Goal: Task Accomplishment & Management: Use online tool/utility

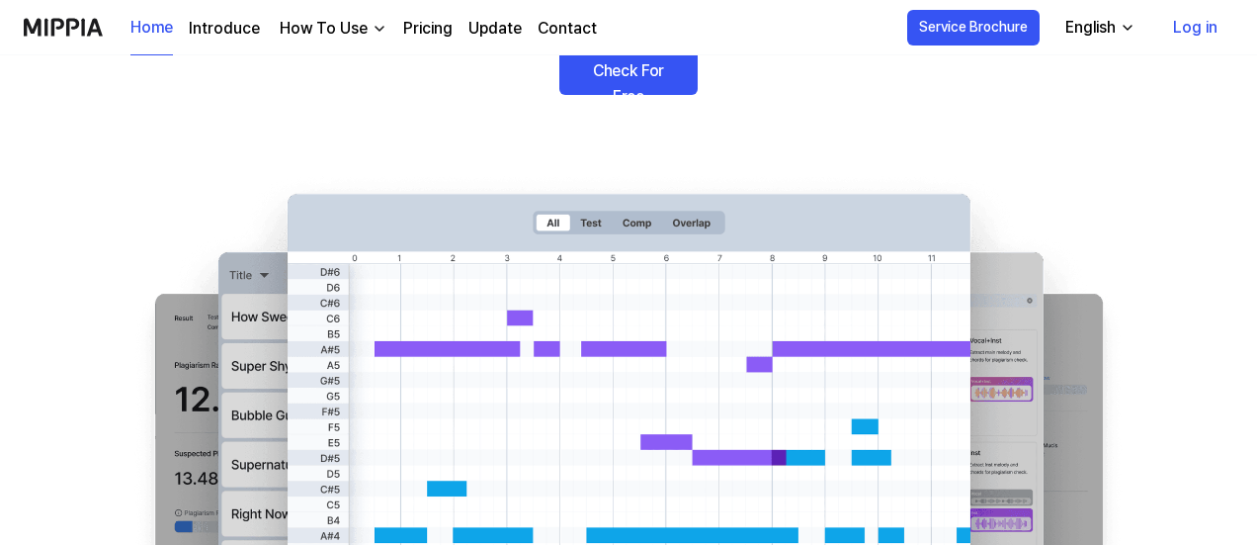
scroll to position [270, 0]
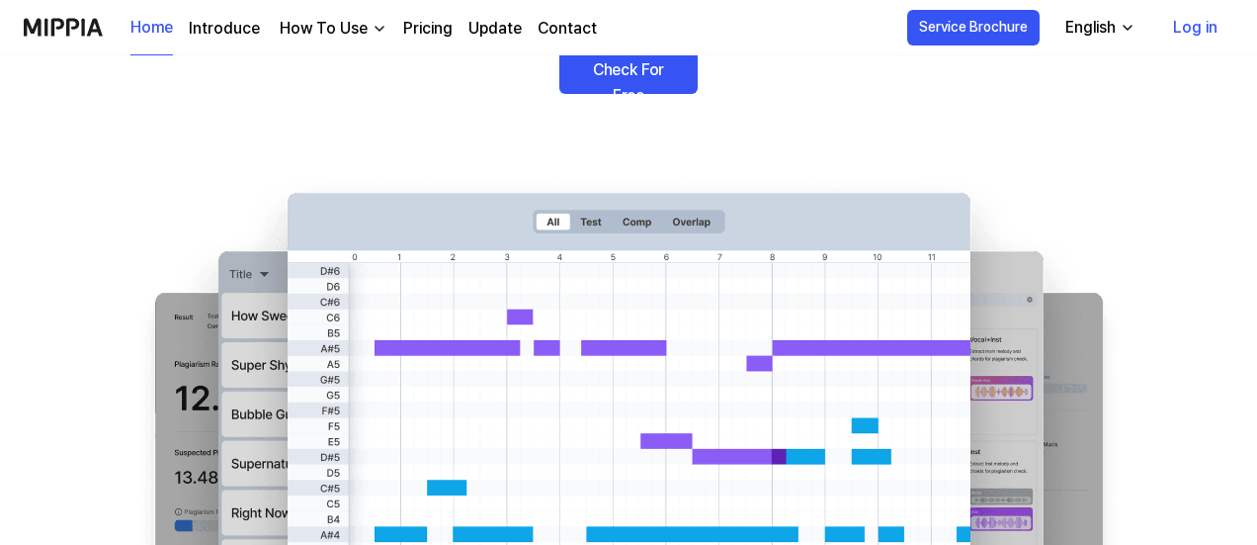
click at [360, 32] on div "How To Use" at bounding box center [324, 29] width 96 height 24
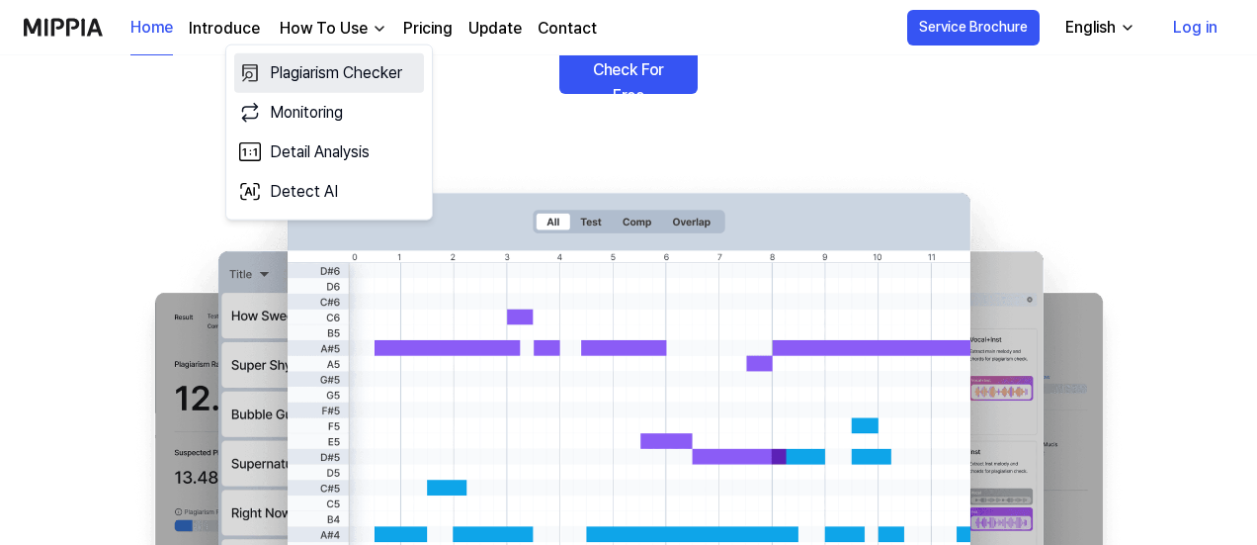
click at [358, 74] on link "Plagiarism Checker" at bounding box center [329, 73] width 190 height 40
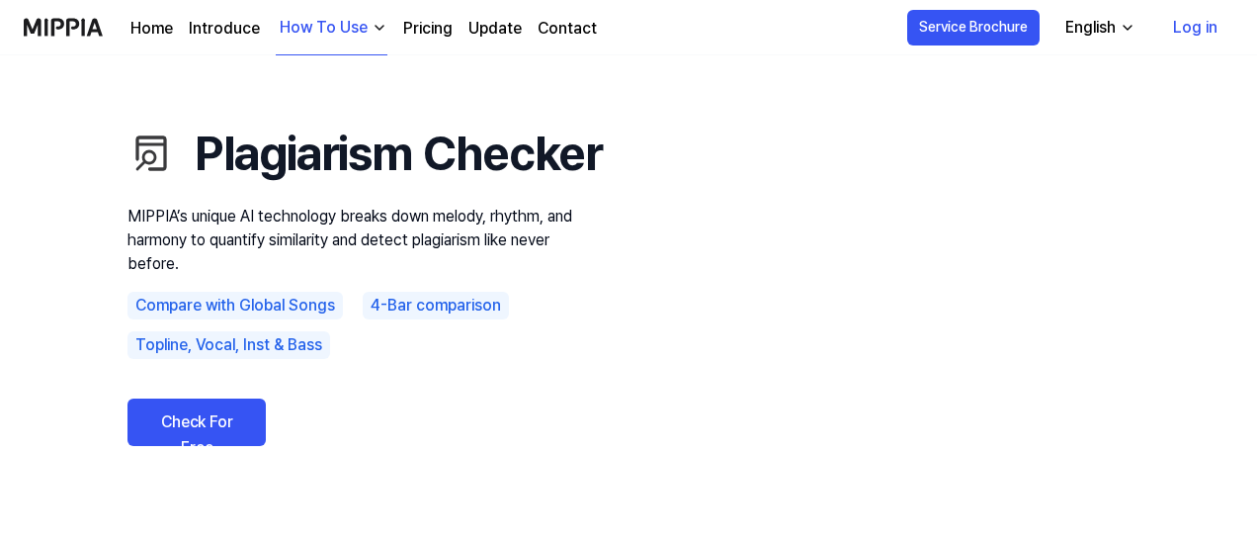
scroll to position [49, 0]
click at [186, 447] on link "Check For Free" at bounding box center [197, 422] width 138 height 47
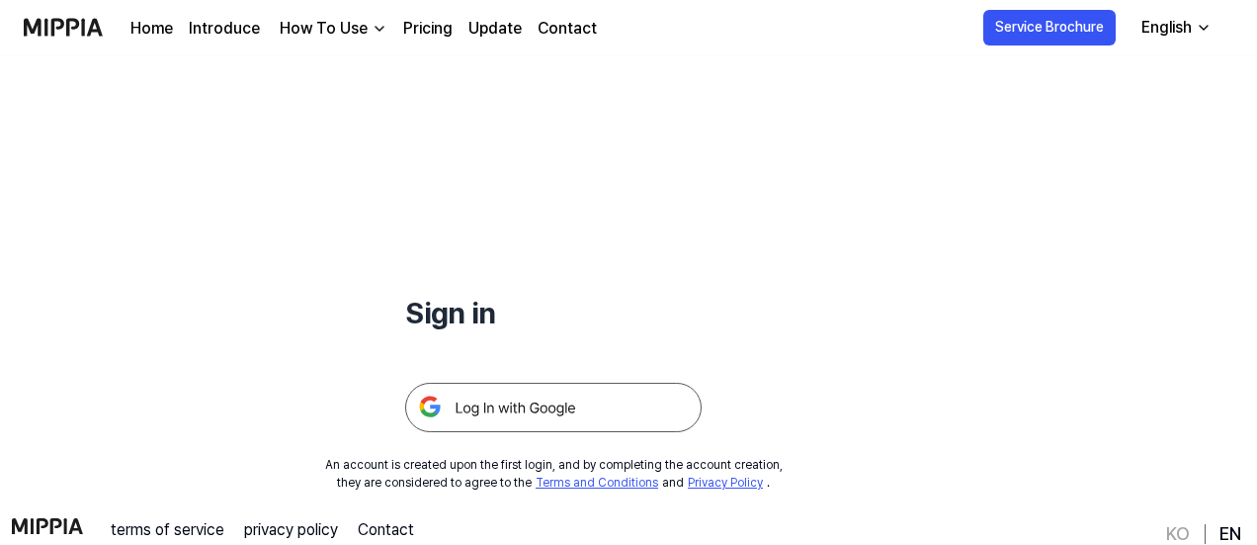
click at [516, 406] on img at bounding box center [553, 407] width 297 height 49
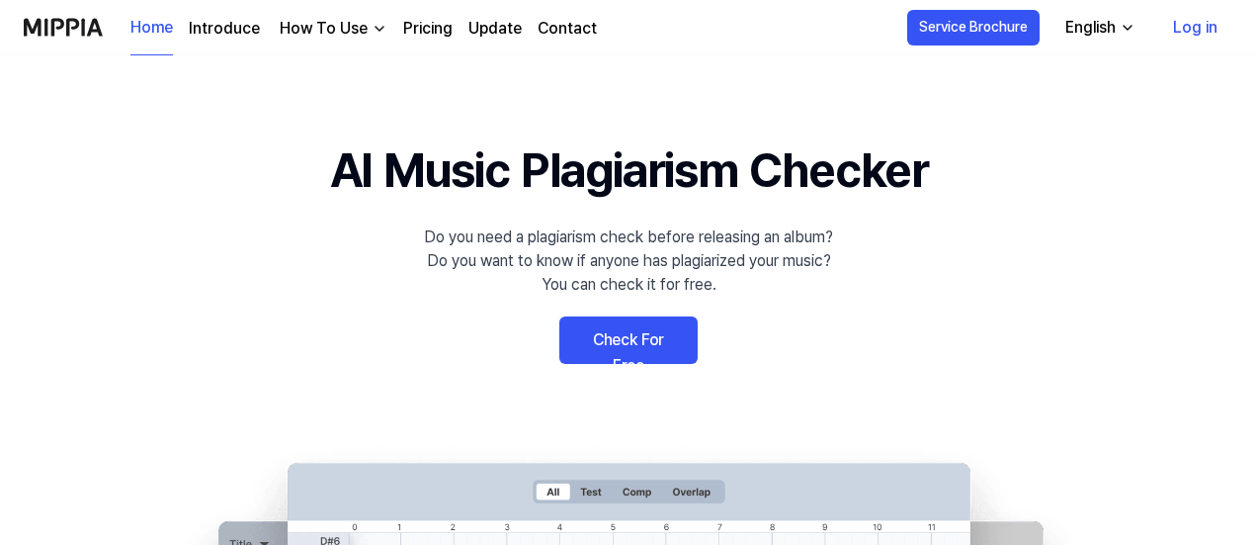
click at [658, 341] on link "Check For Free" at bounding box center [629, 339] width 138 height 47
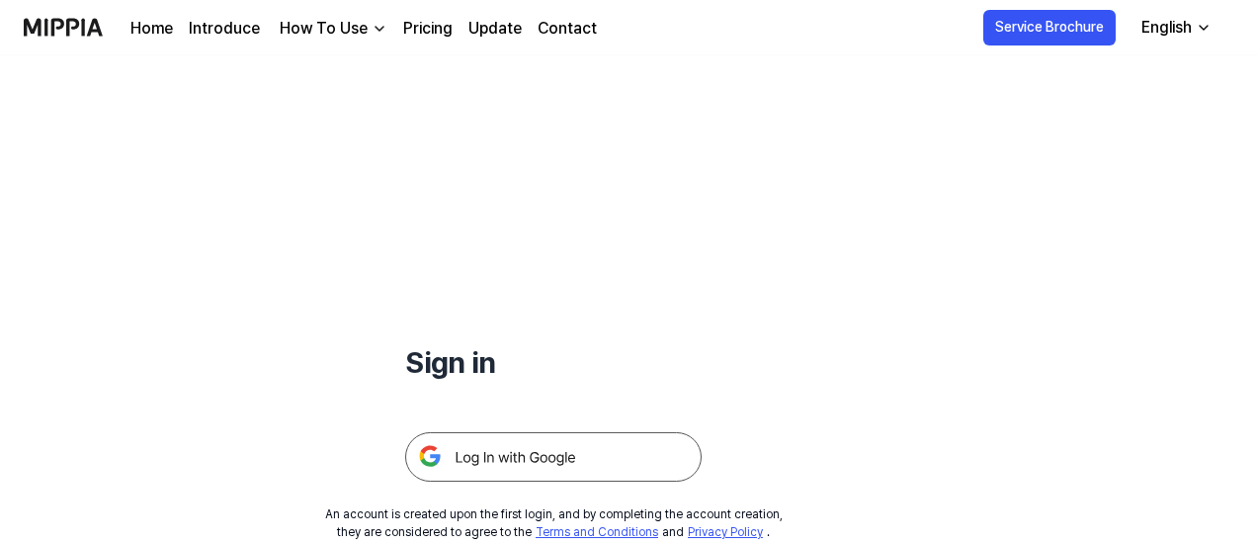
click at [579, 466] on img at bounding box center [553, 456] width 297 height 49
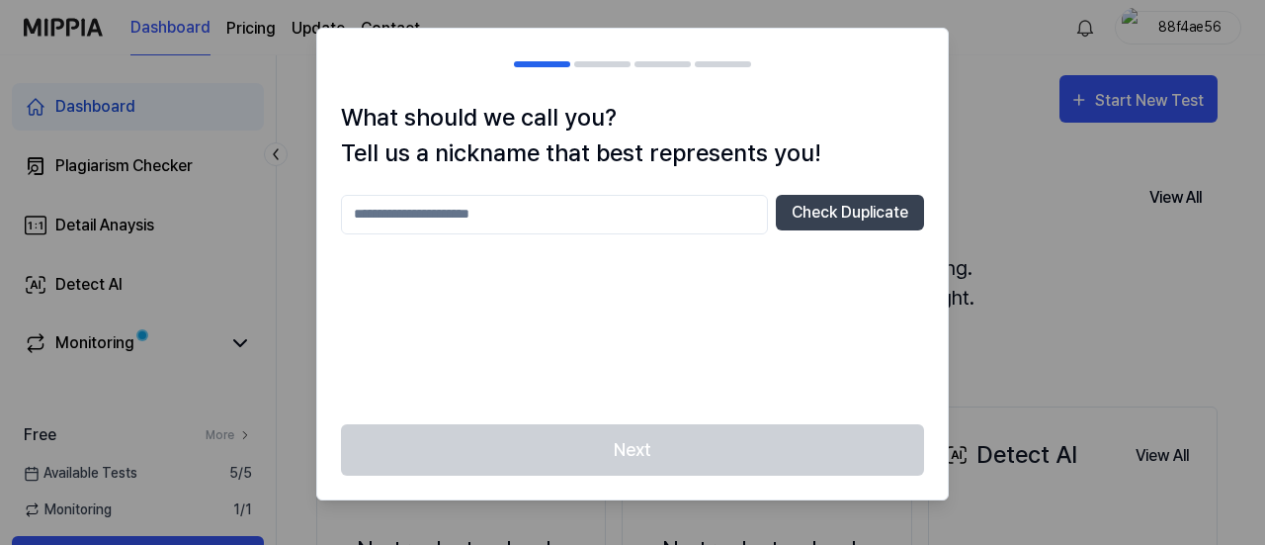
click at [675, 222] on input "text" at bounding box center [554, 215] width 427 height 40
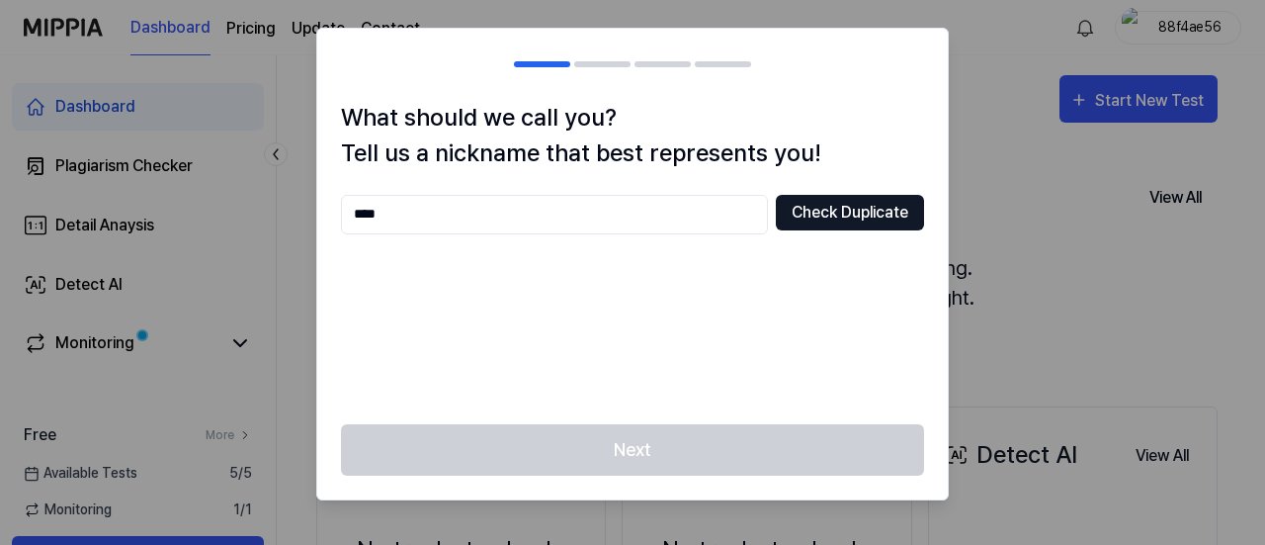
click at [854, 201] on button "Check Duplicate" at bounding box center [850, 213] width 148 height 36
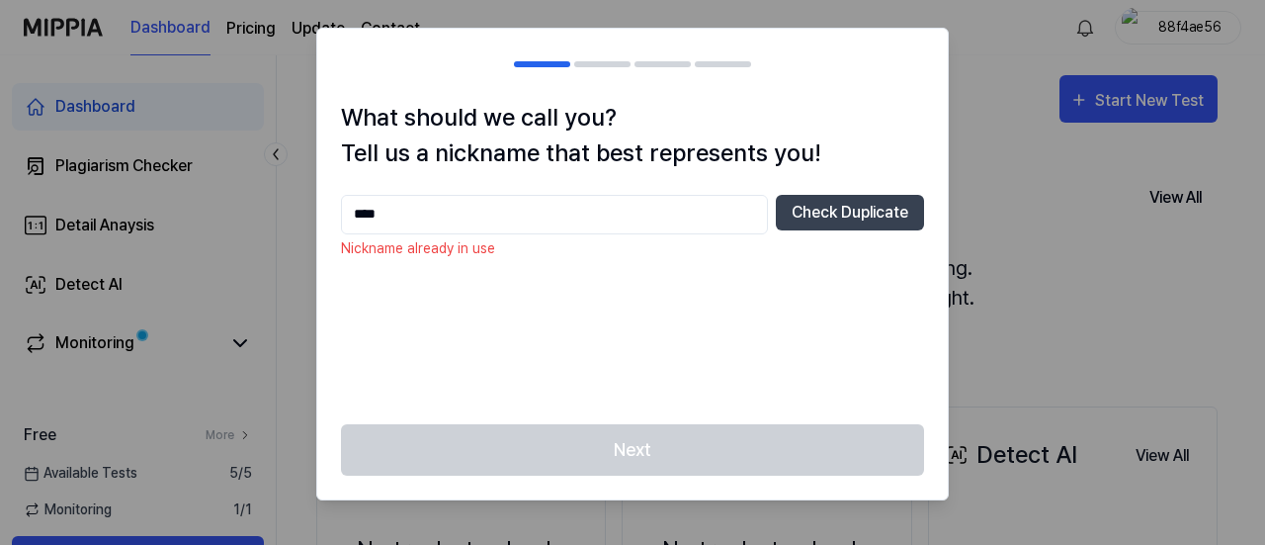
click at [570, 211] on input "****" at bounding box center [554, 215] width 427 height 40
type input "*"
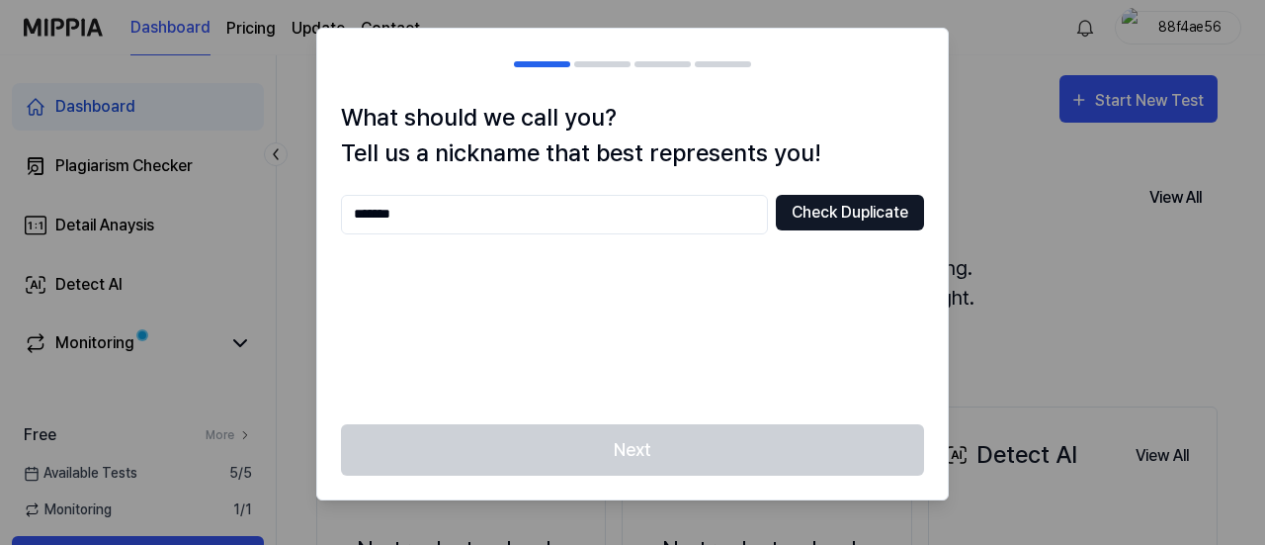
type input "*******"
click at [863, 204] on button "Check Duplicate" at bounding box center [850, 213] width 148 height 36
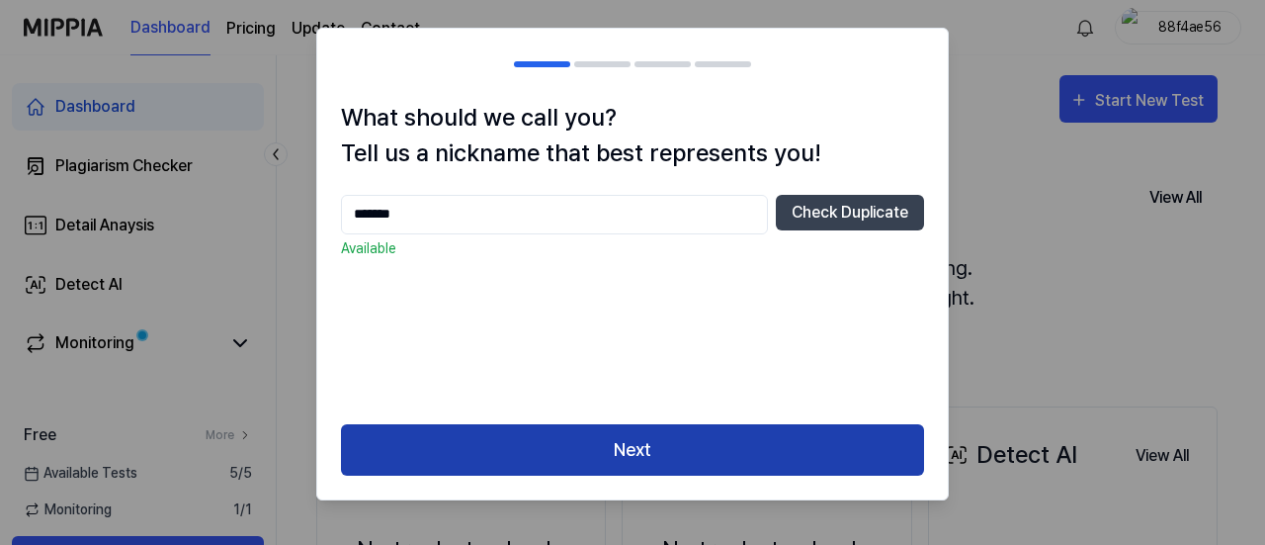
click at [711, 458] on button "Next" at bounding box center [632, 450] width 583 height 52
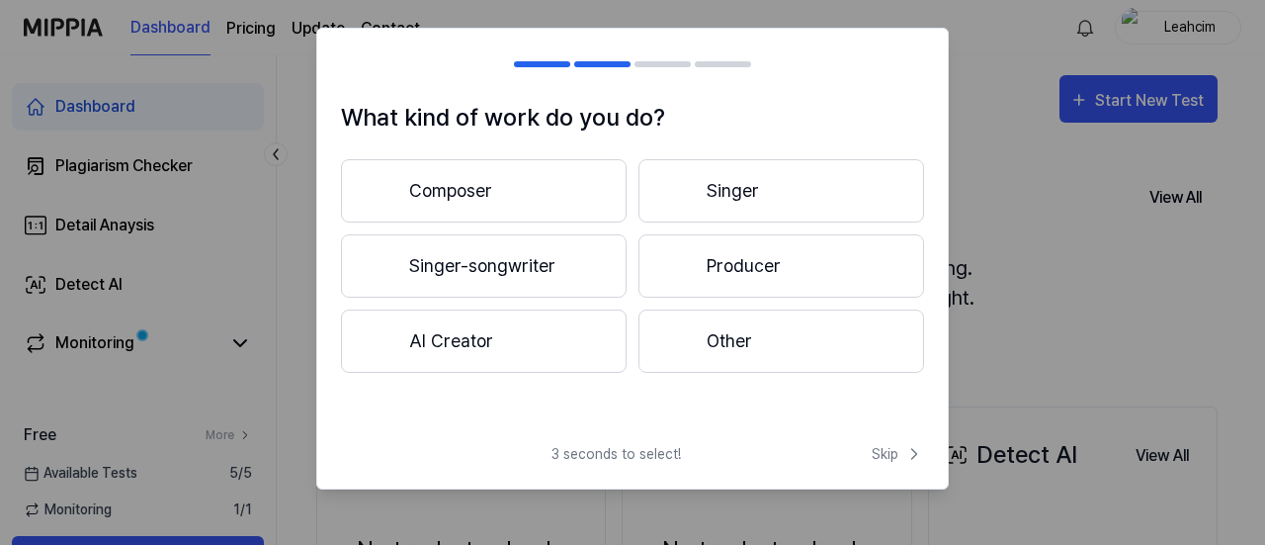
click at [706, 339] on button "Other" at bounding box center [782, 340] width 286 height 63
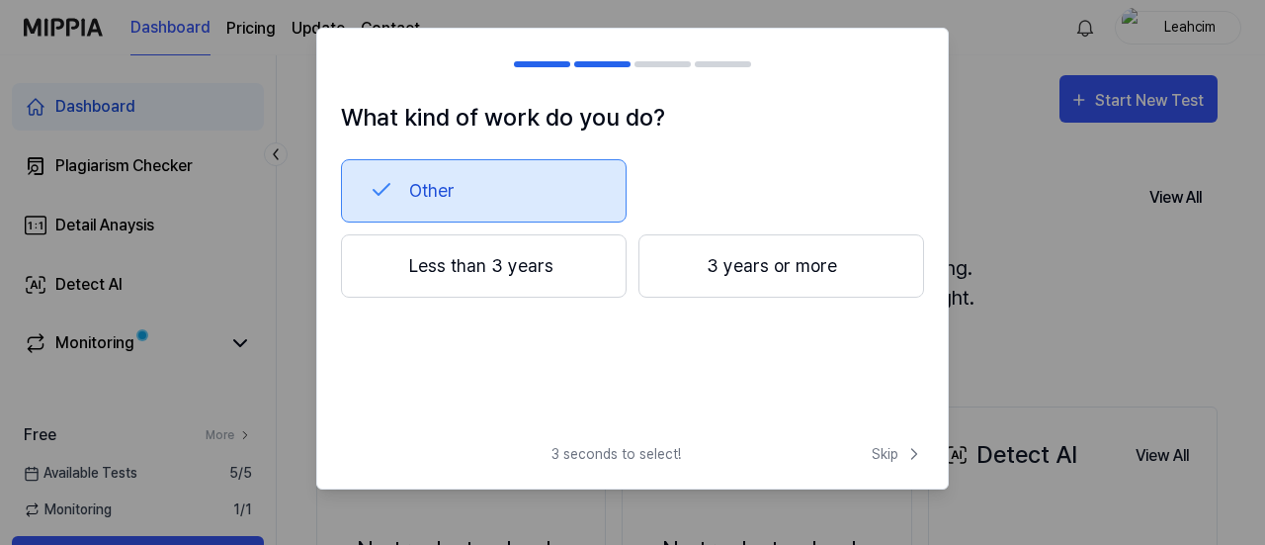
click at [587, 276] on button "Less than 3 years" at bounding box center [484, 265] width 286 height 63
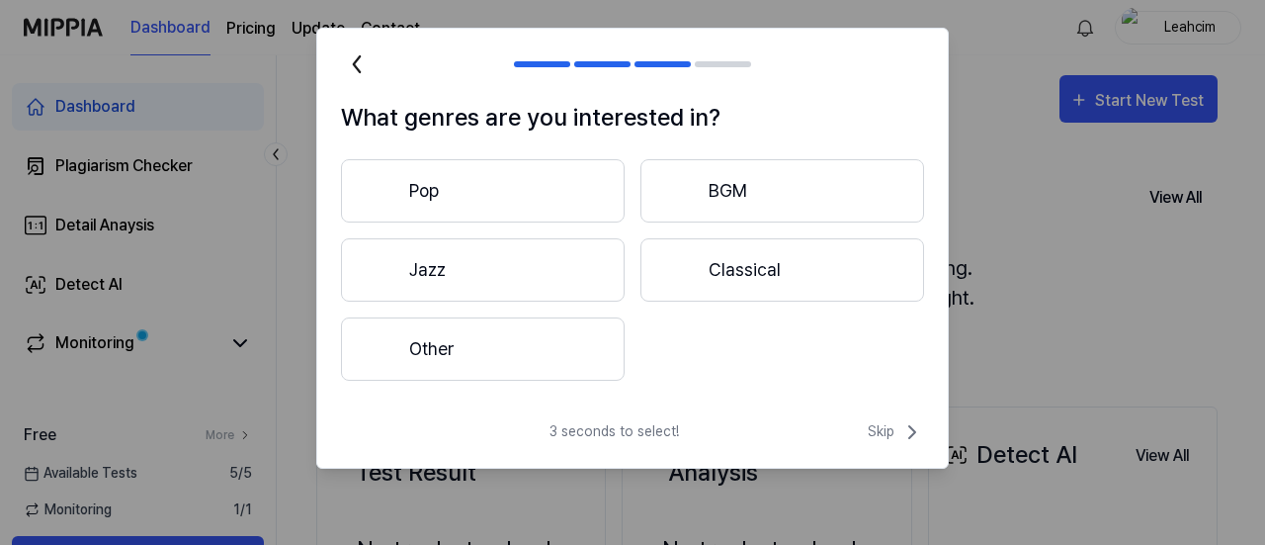
click at [548, 359] on button "Other" at bounding box center [483, 348] width 284 height 63
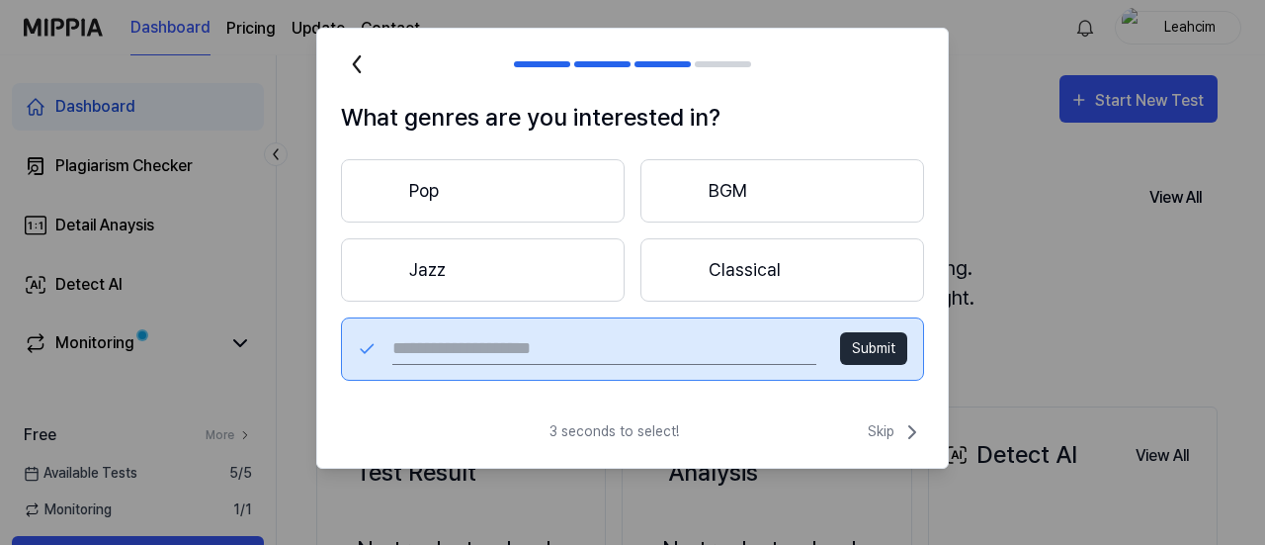
click at [504, 193] on button "Pop" at bounding box center [483, 190] width 284 height 63
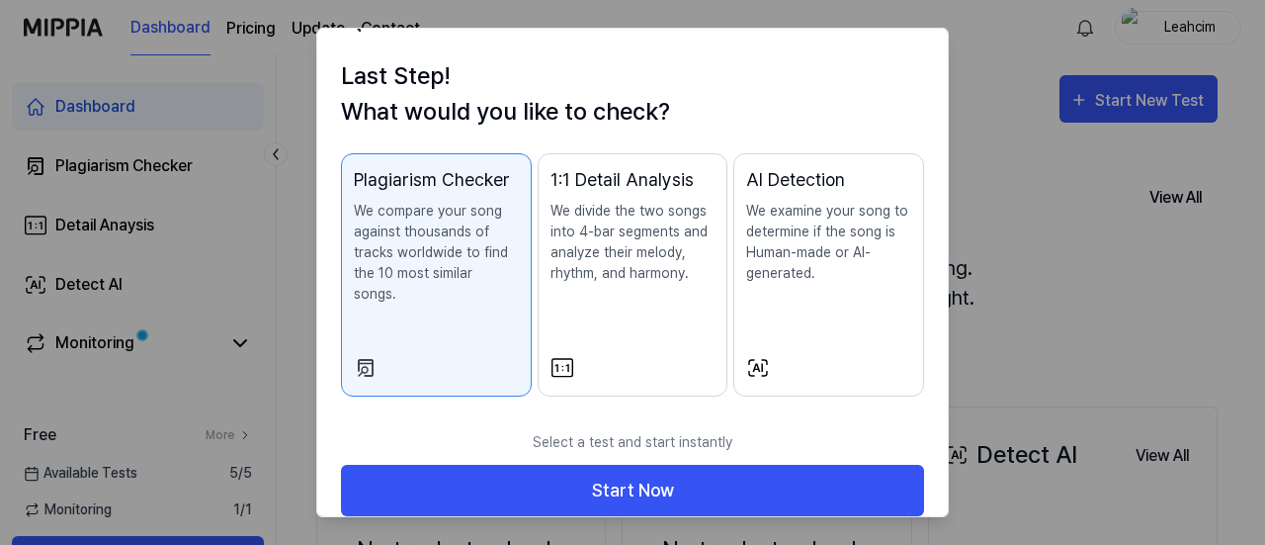
scroll to position [41, 0]
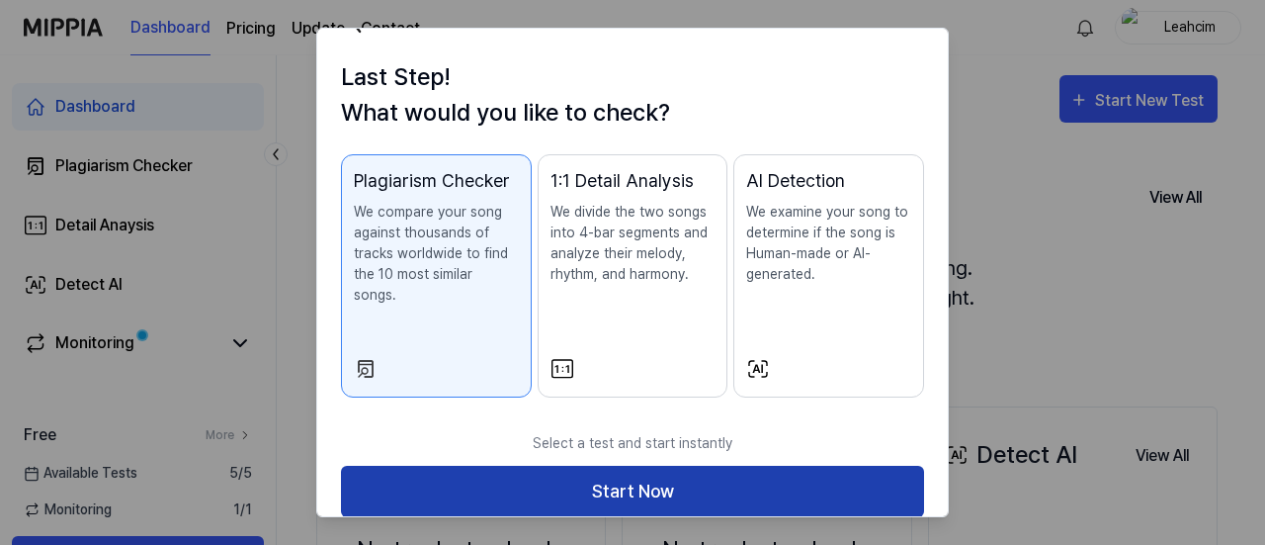
click at [652, 479] on button "Start Now" at bounding box center [632, 492] width 583 height 52
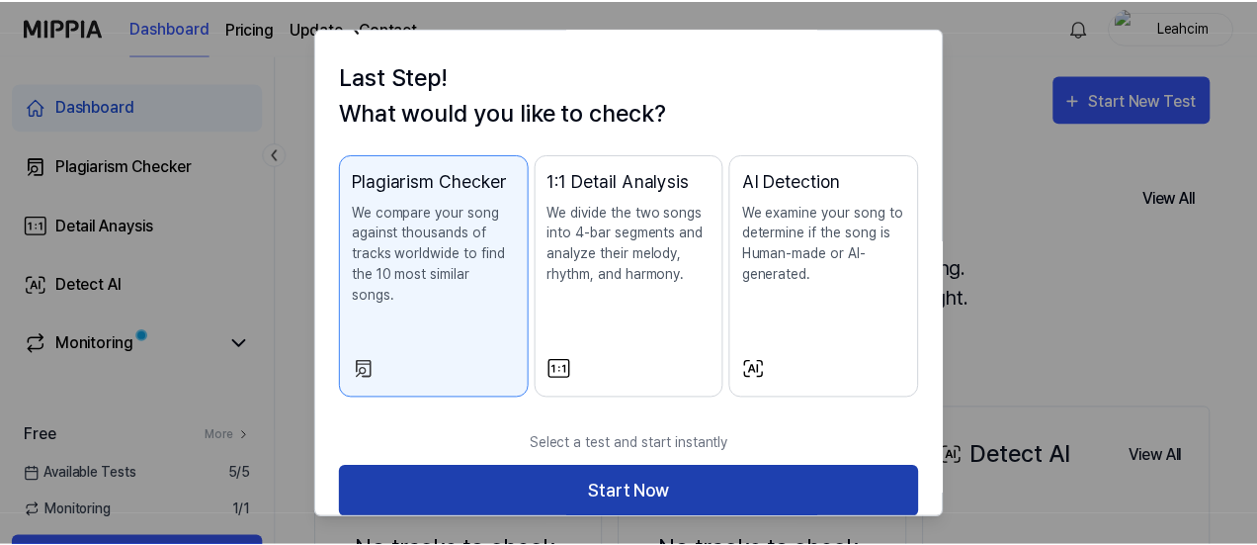
scroll to position [0, 0]
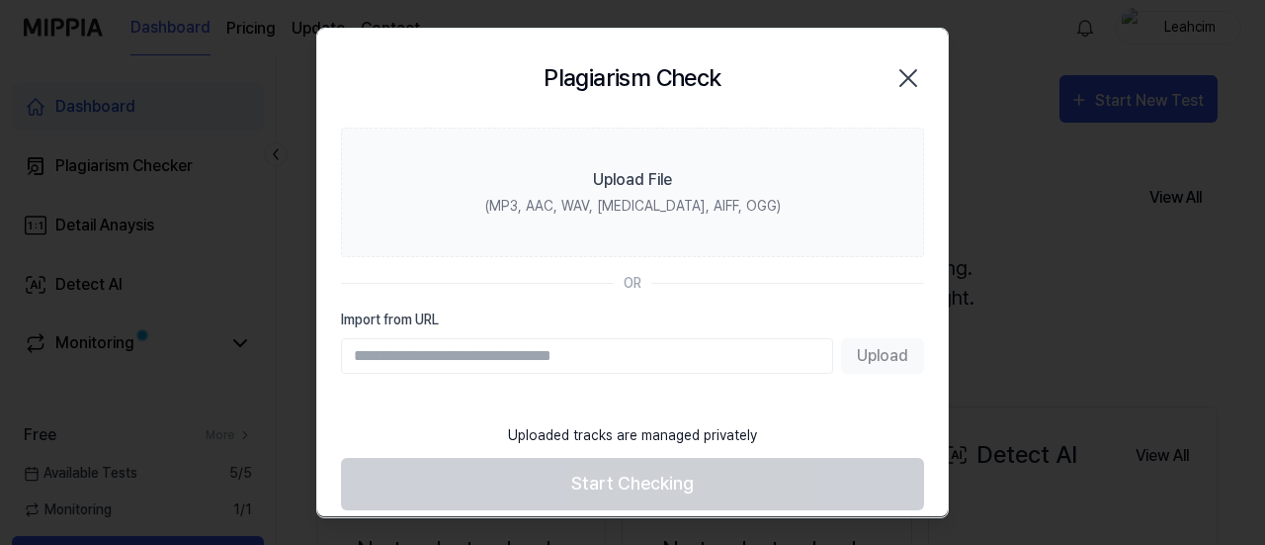
click at [902, 83] on icon "button" at bounding box center [909, 78] width 32 height 32
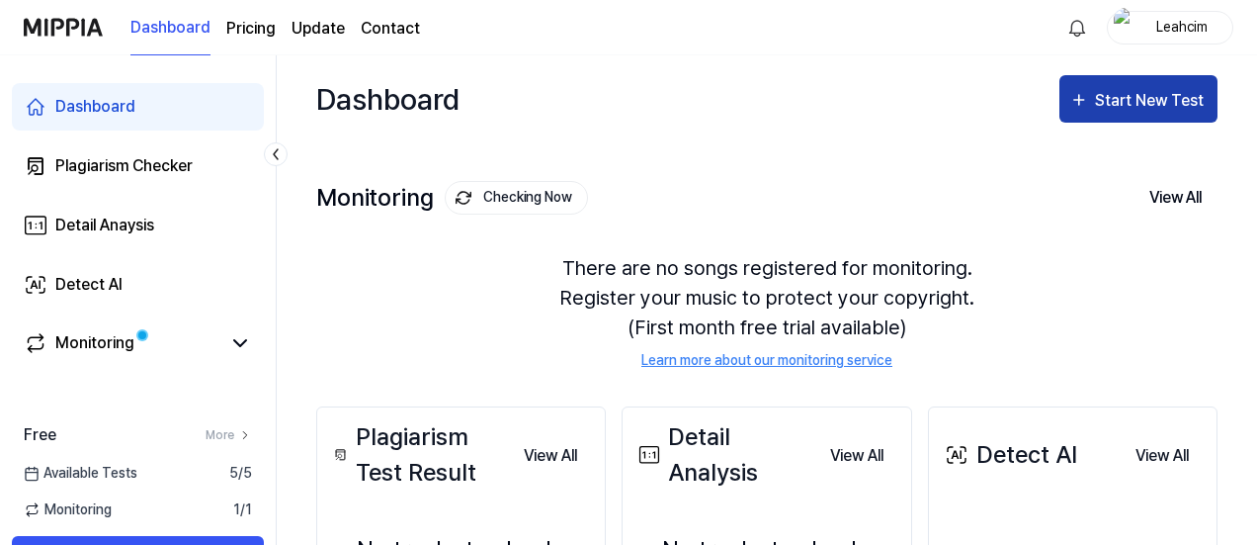
click at [1134, 98] on div "Start New Test" at bounding box center [1151, 101] width 113 height 26
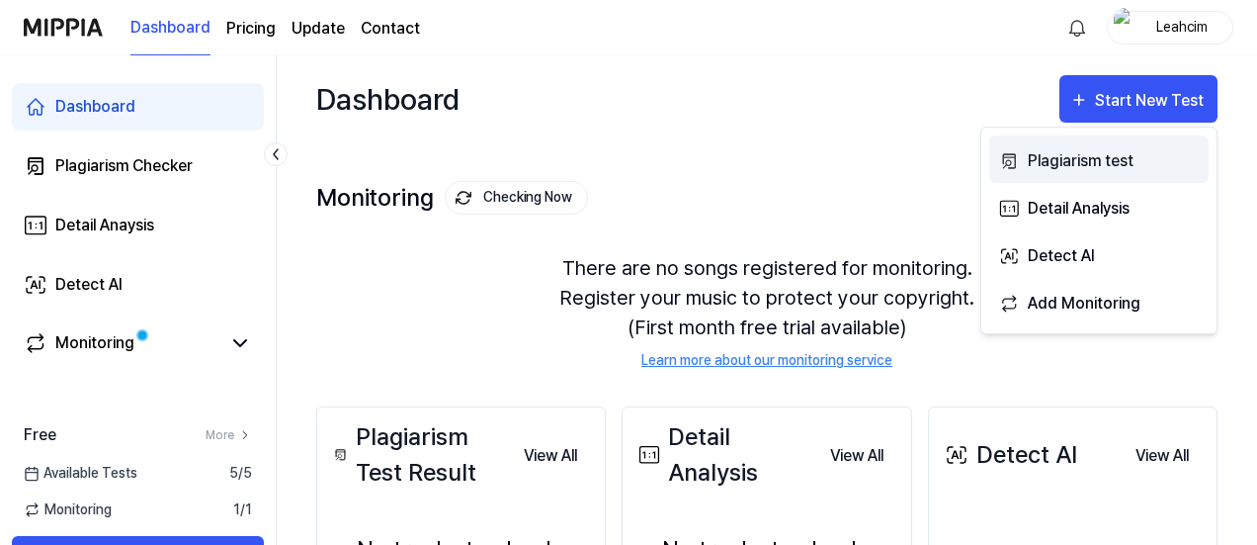
click at [1108, 169] on div "Plagiarism test" at bounding box center [1114, 161] width 172 height 26
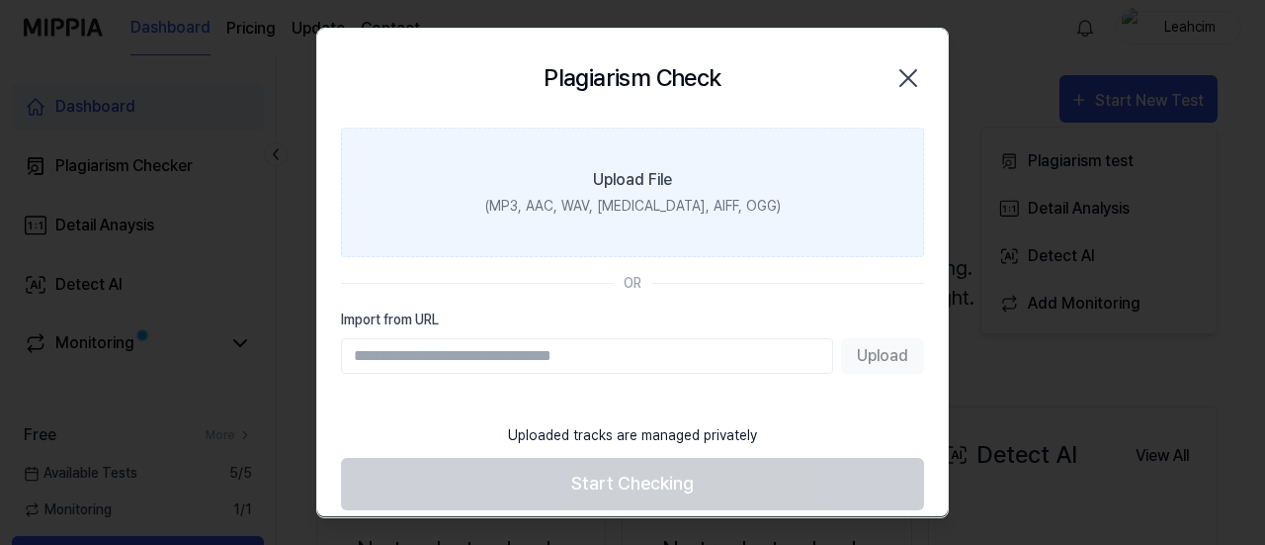
click at [676, 188] on label "Upload File (MP3, AAC, WAV, FLAC, AIFF, OGG)" at bounding box center [632, 193] width 583 height 130
click at [0, 0] on input "Upload File (MP3, AAC, WAV, FLAC, AIFF, OGG)" at bounding box center [0, 0] width 0 height 0
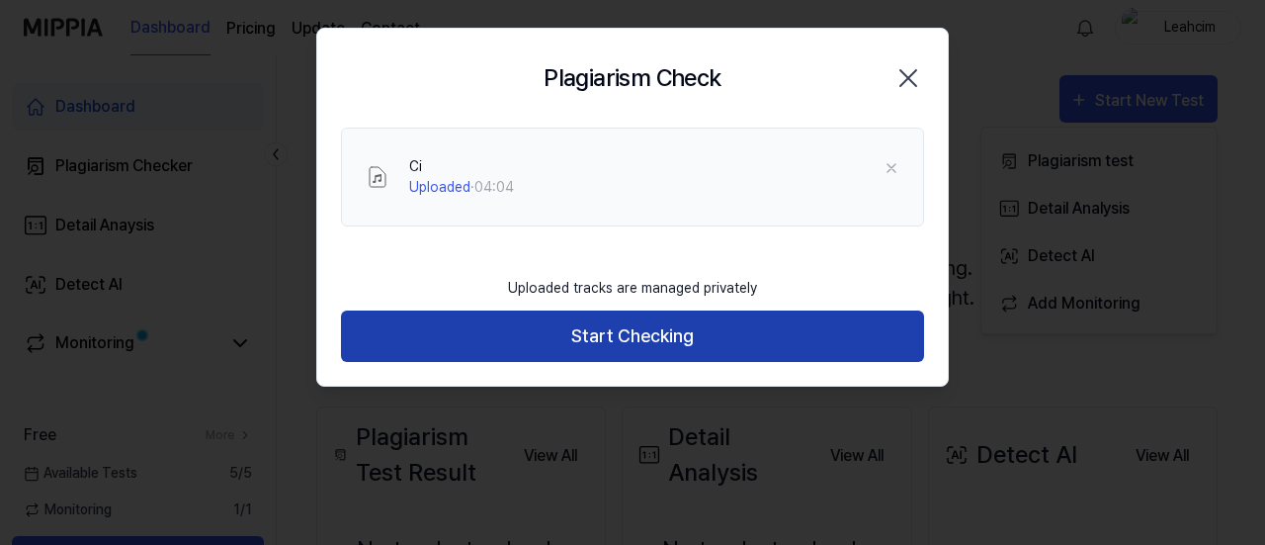
click at [471, 339] on button "Start Checking" at bounding box center [632, 336] width 583 height 52
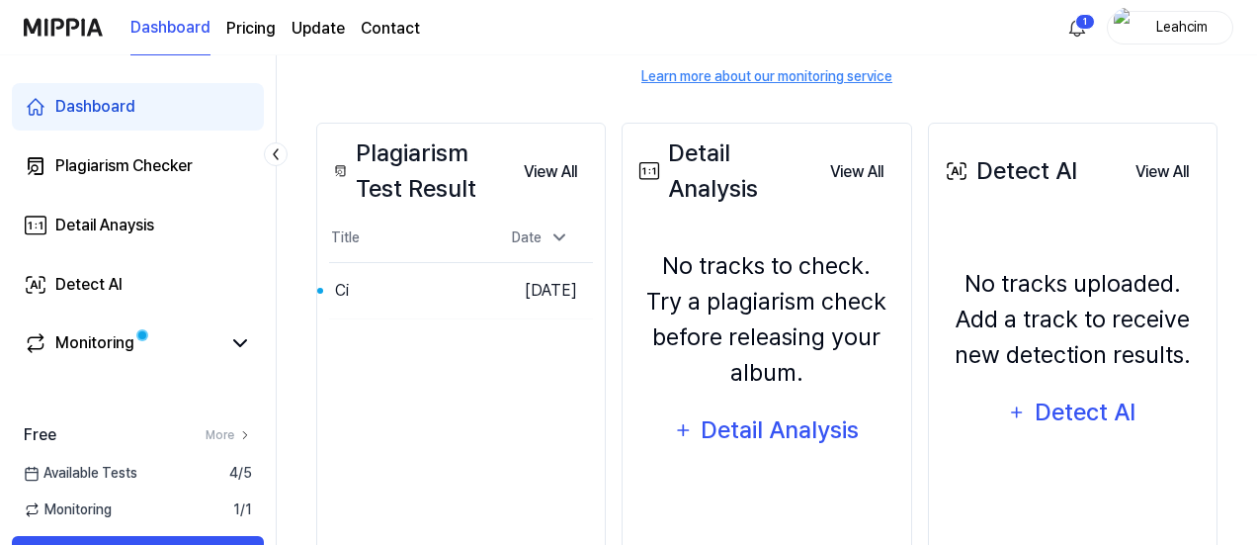
scroll to position [283, 0]
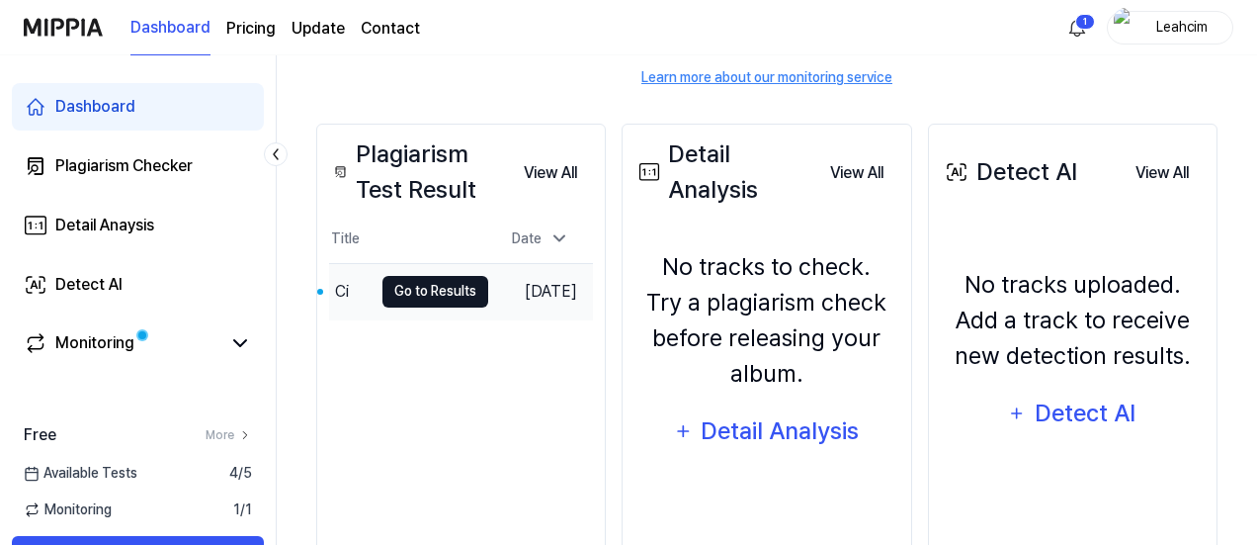
click at [444, 290] on button "Go to Results" at bounding box center [436, 292] width 106 height 32
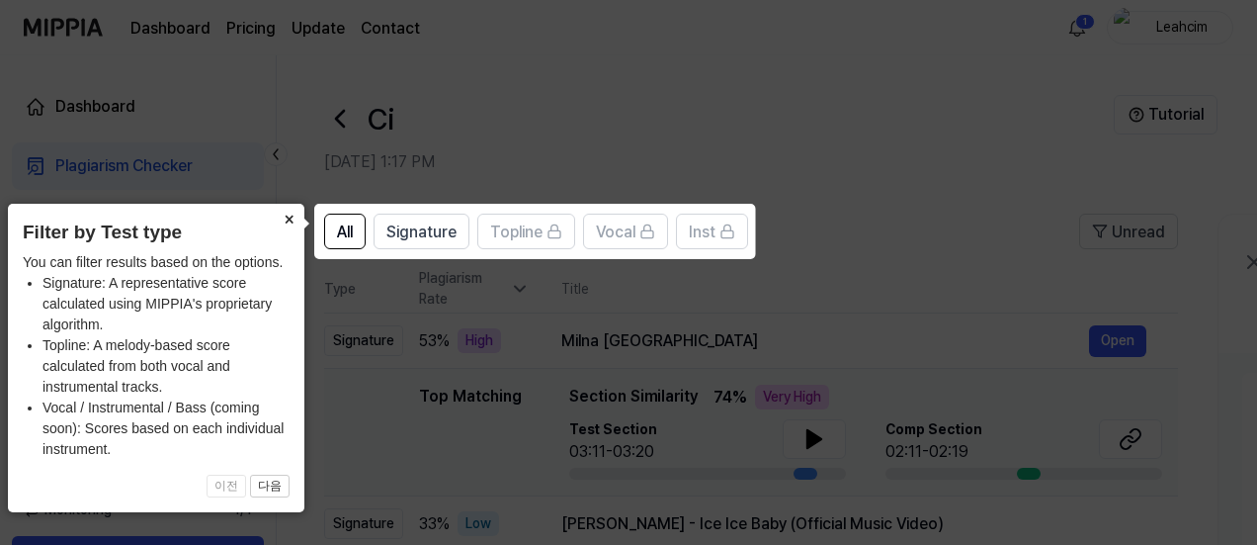
click at [288, 220] on button "×" at bounding box center [289, 218] width 32 height 28
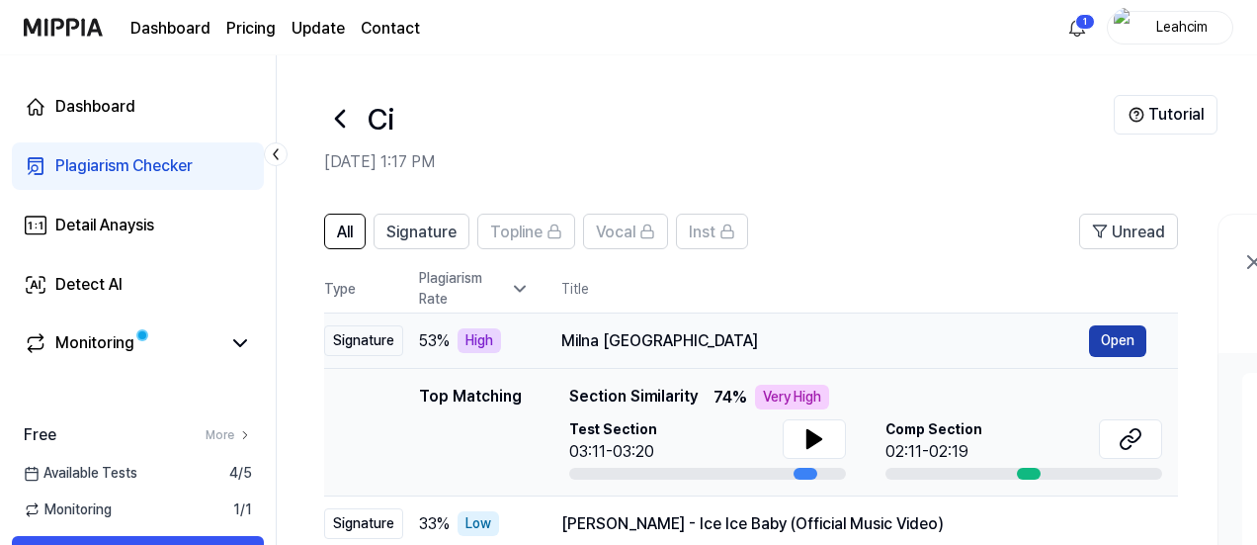
click at [1123, 340] on button "Open" at bounding box center [1117, 341] width 57 height 32
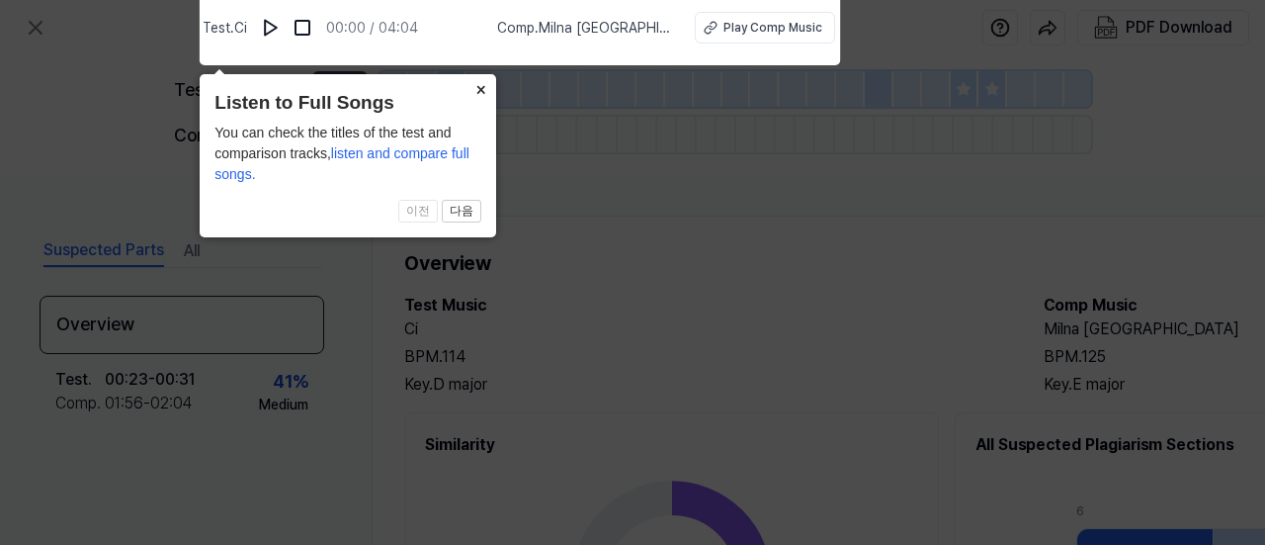
click at [483, 86] on button "×" at bounding box center [481, 88] width 32 height 28
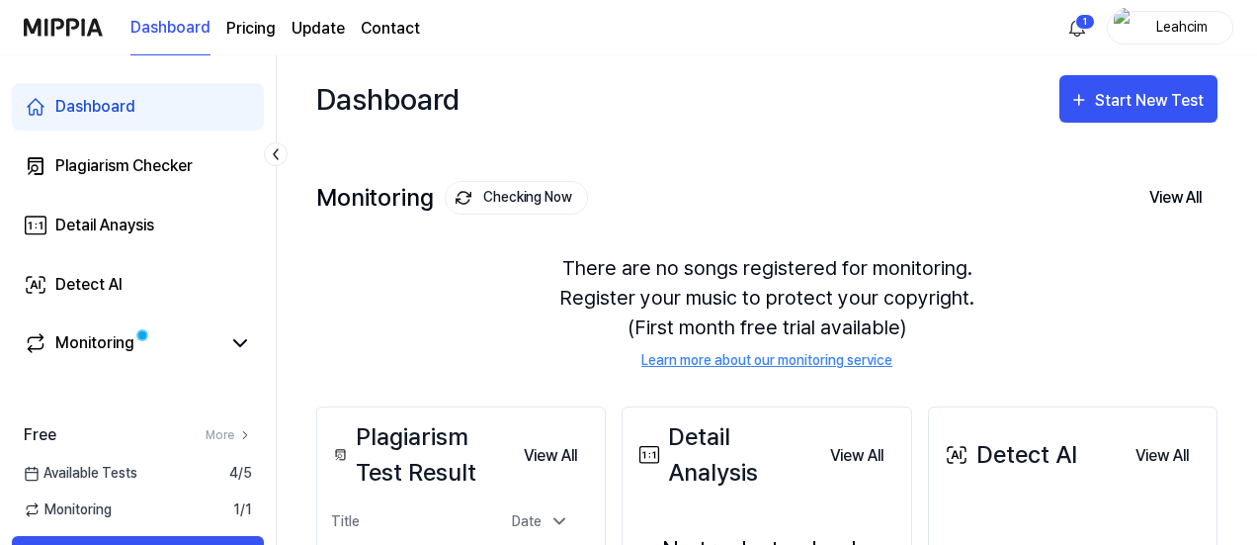
scroll to position [283, 0]
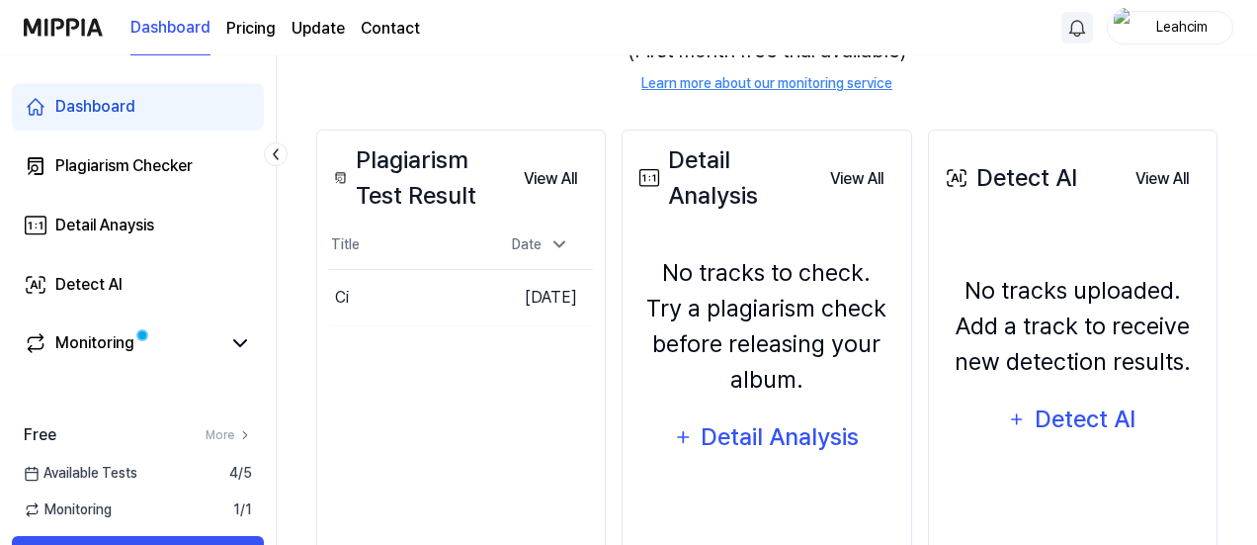
scroll to position [239, 0]
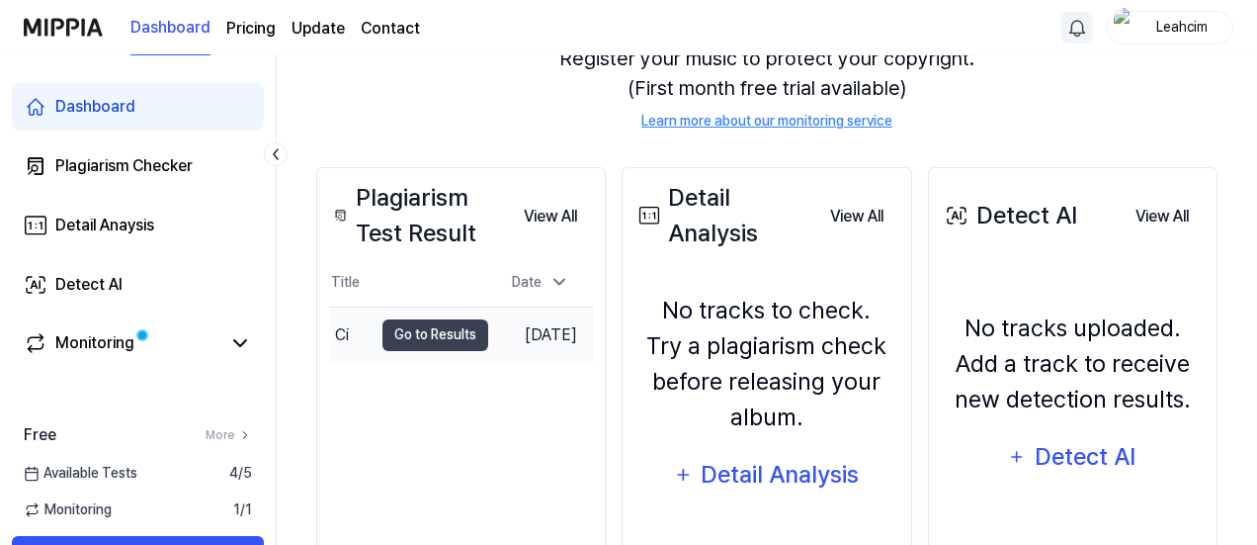
click at [502, 344] on td "[DATE]" at bounding box center [540, 334] width 105 height 56
click at [409, 335] on button "Go to Results" at bounding box center [436, 335] width 106 height 32
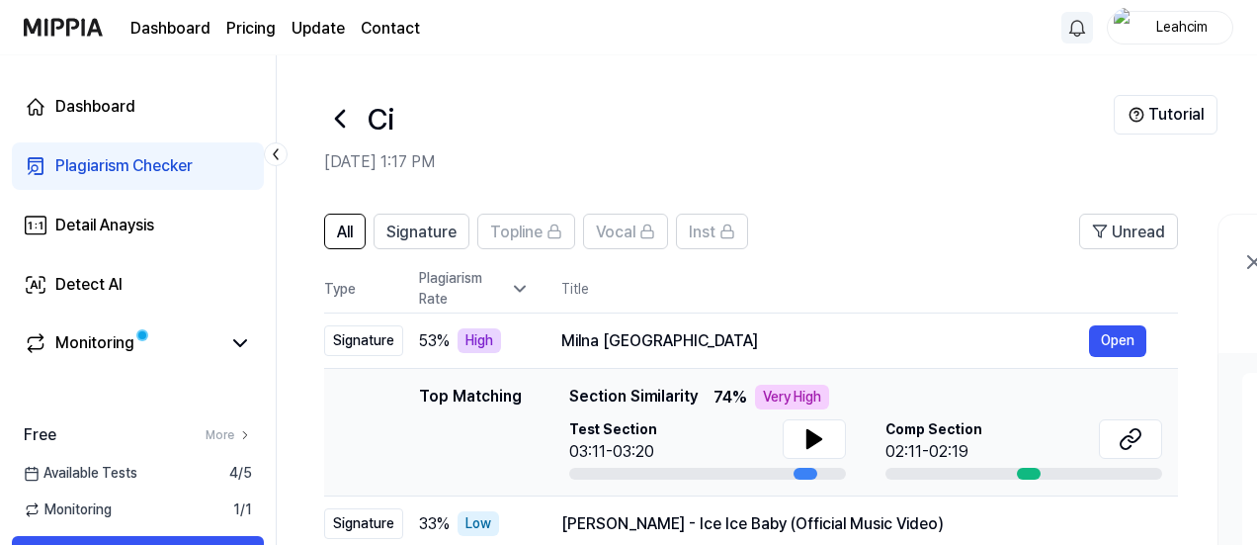
scroll to position [159, 0]
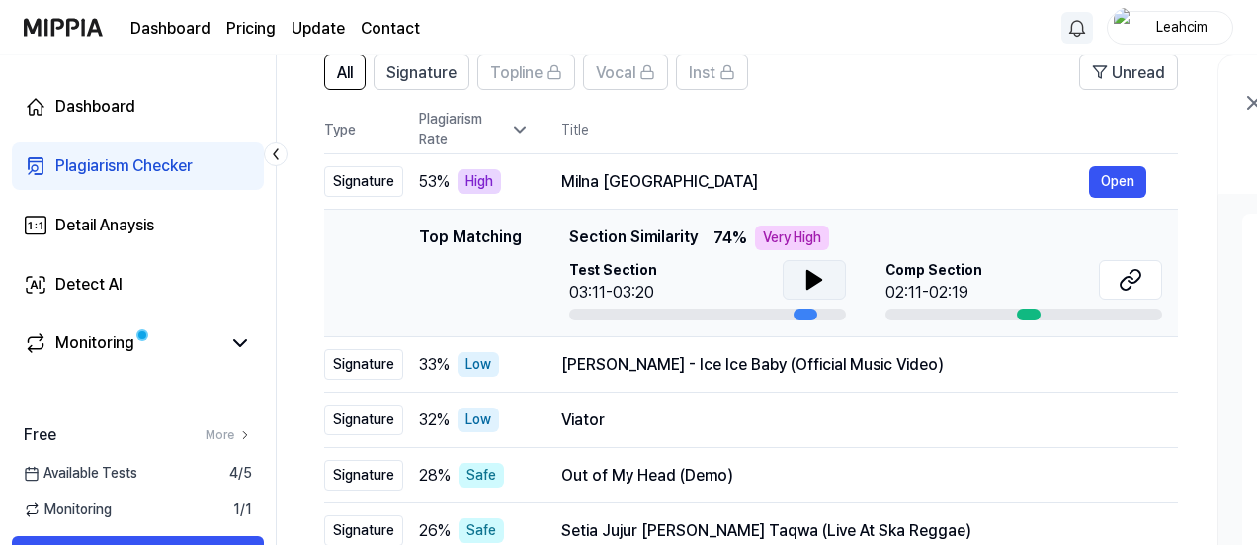
click at [809, 288] on icon at bounding box center [815, 280] width 24 height 24
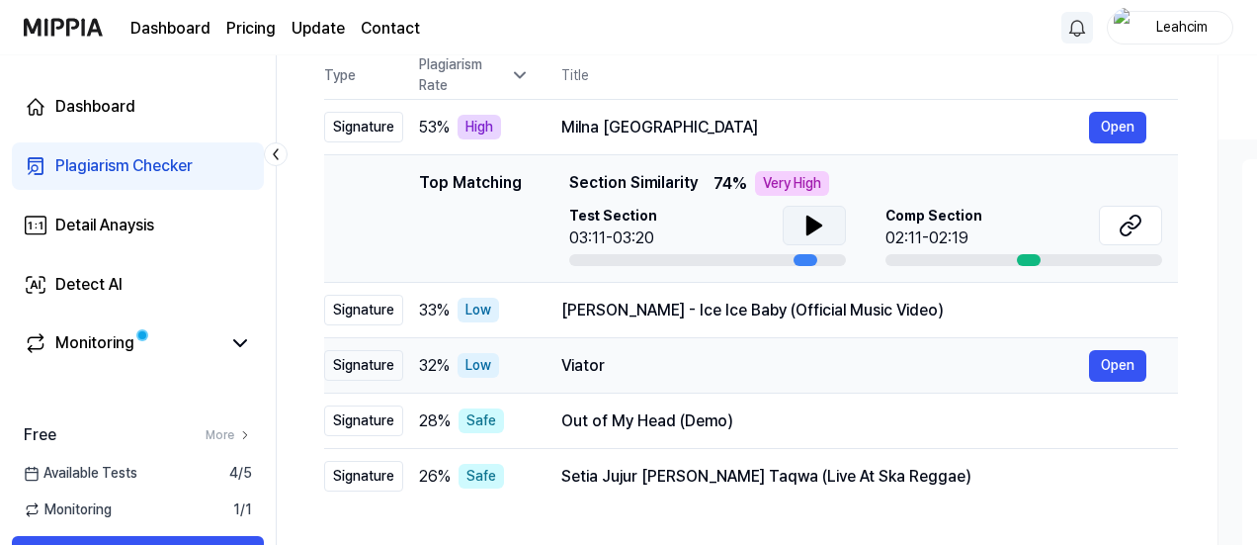
scroll to position [213, 0]
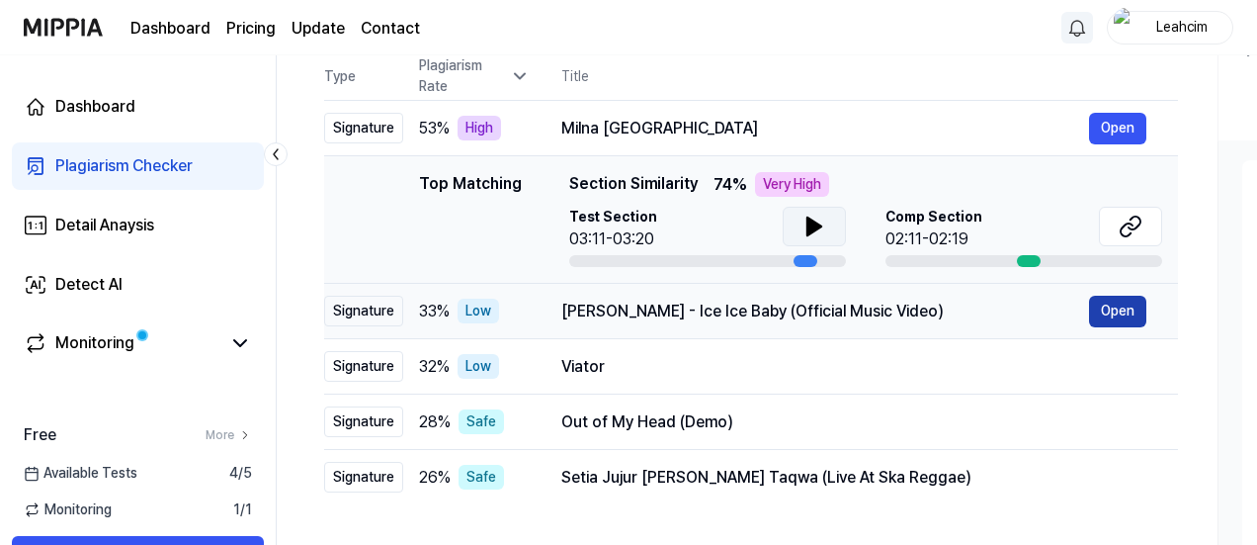
click at [1118, 305] on button "Open" at bounding box center [1117, 312] width 57 height 32
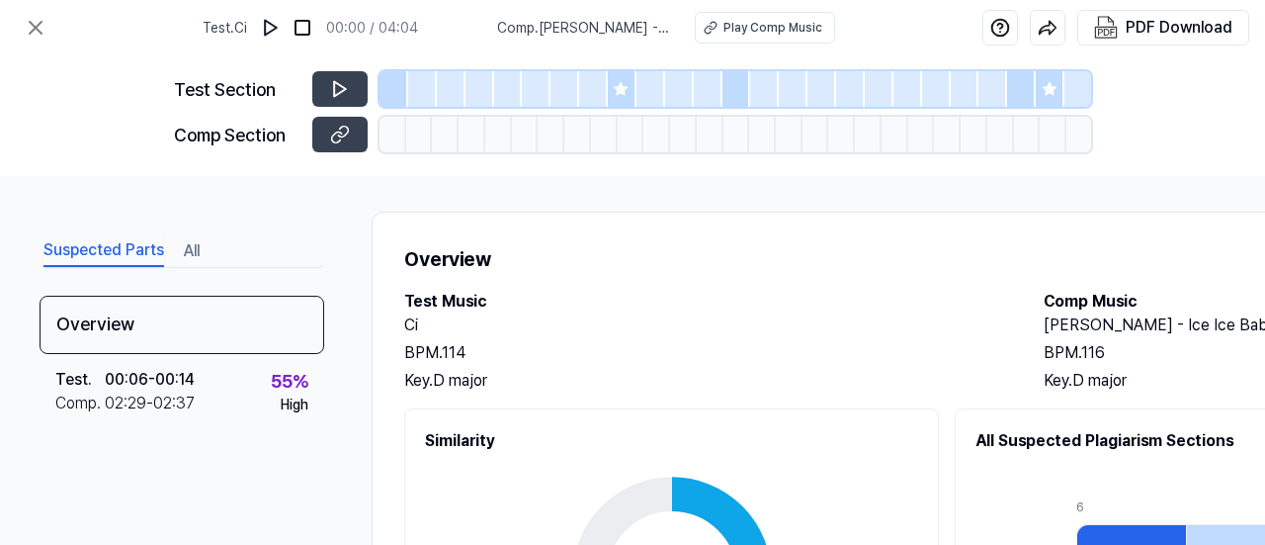
scroll to position [0, 0]
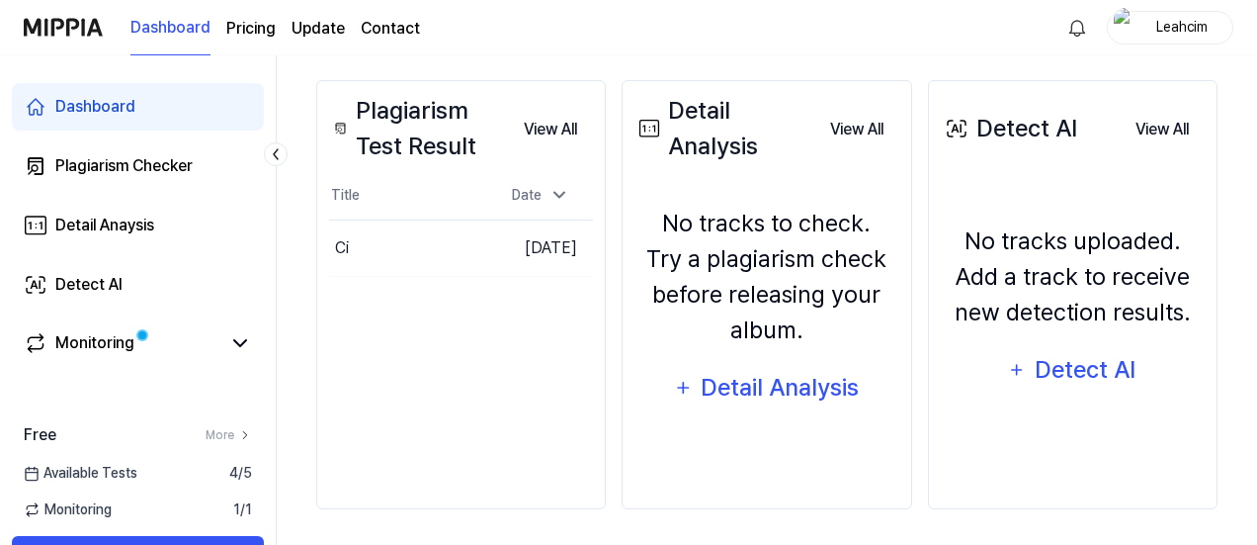
scroll to position [324, 0]
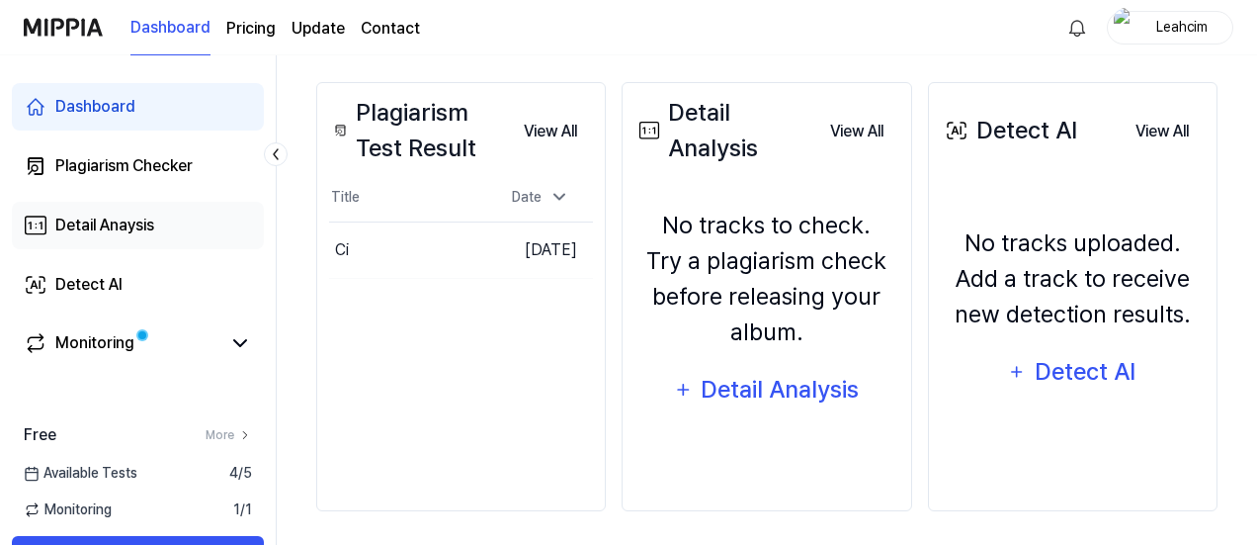
click at [162, 222] on link "Detail Anaysis" at bounding box center [138, 225] width 252 height 47
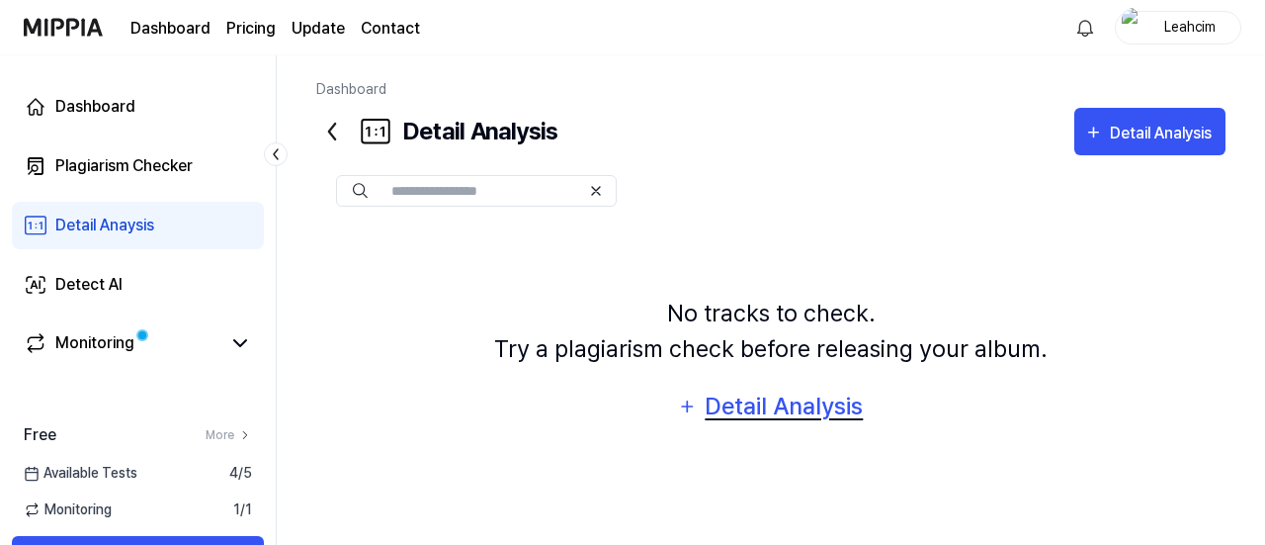
click at [759, 416] on div "Detail Analysis" at bounding box center [784, 407] width 161 height 38
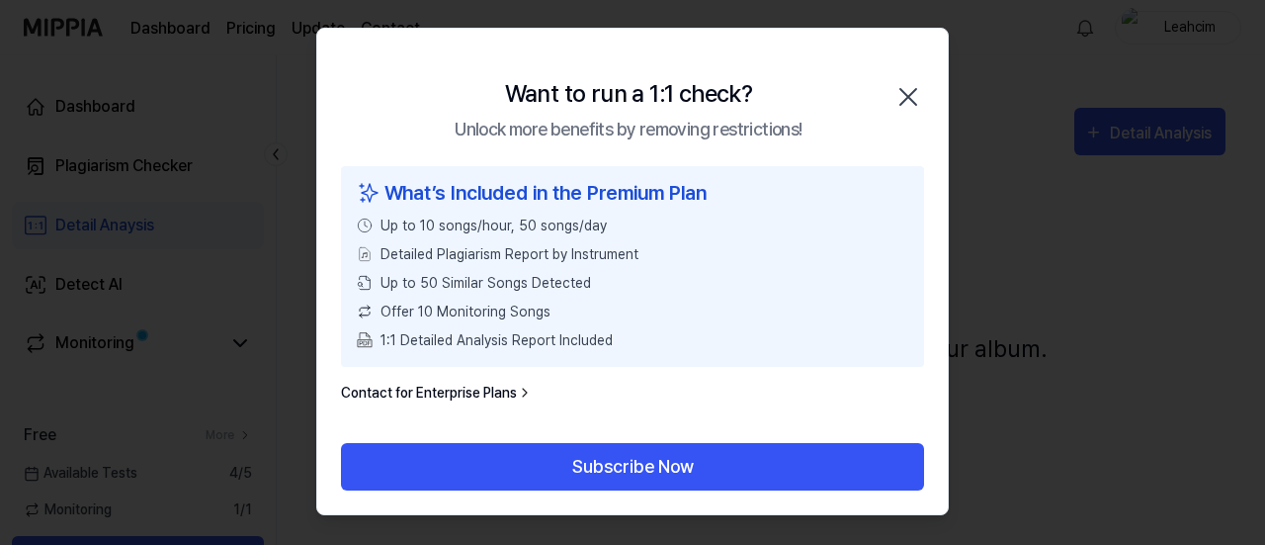
click at [915, 102] on icon "button" at bounding box center [909, 97] width 16 height 16
